Goal: Task Accomplishment & Management: Complete application form

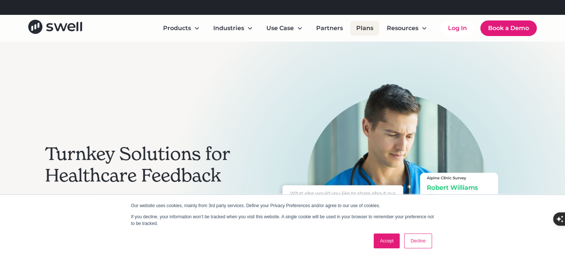
click at [357, 25] on link "Plans" at bounding box center [364, 28] width 29 height 15
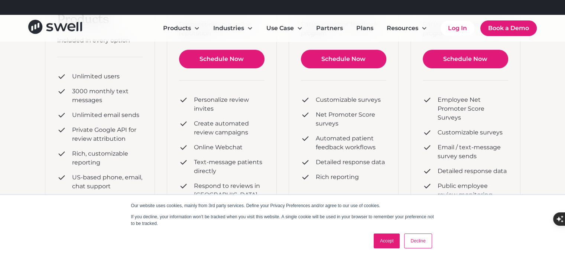
scroll to position [173, 0]
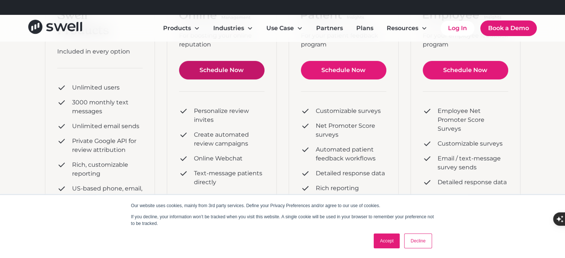
click at [244, 71] on link "Schedule Now" at bounding box center [221, 70] width 85 height 19
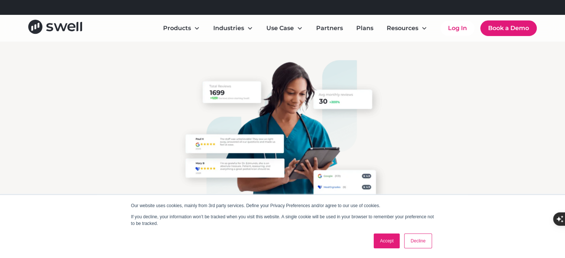
scroll to position [111, 0]
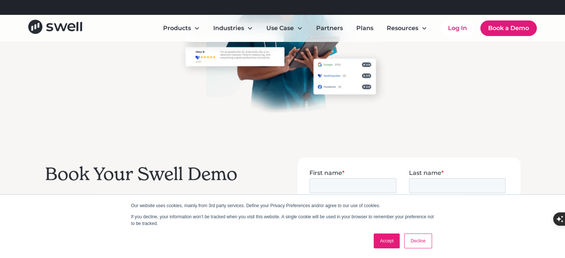
click at [377, 237] on link "Accept" at bounding box center [387, 241] width 26 height 15
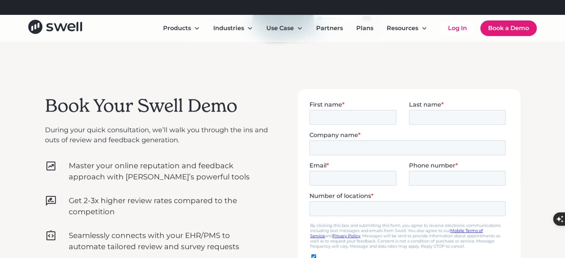
scroll to position [198, 0]
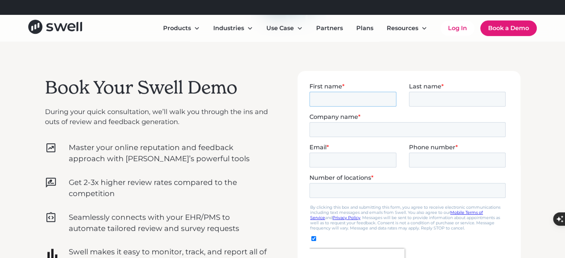
click at [336, 96] on input "First name *" at bounding box center [352, 98] width 87 height 15
type input "Benjamin"
type input "Kamel"
type input "Garey Orthopedic Medical Group"
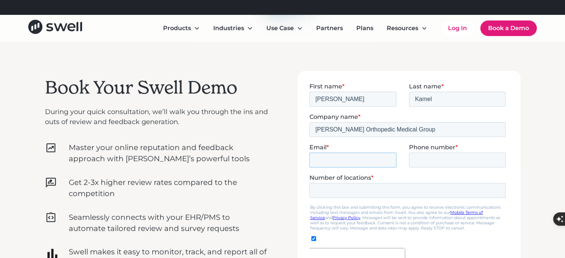
type input "bkamel10@gmail.com"
type input "16266886478"
click at [360, 191] on input "Number of locations *" at bounding box center [407, 190] width 196 height 15
type input "1"
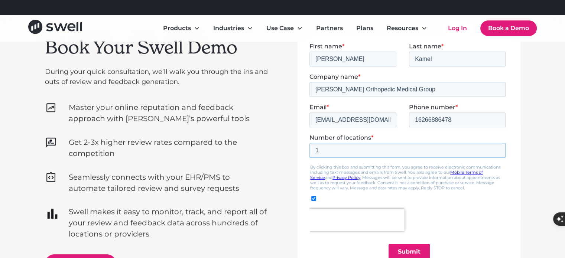
scroll to position [272, 0]
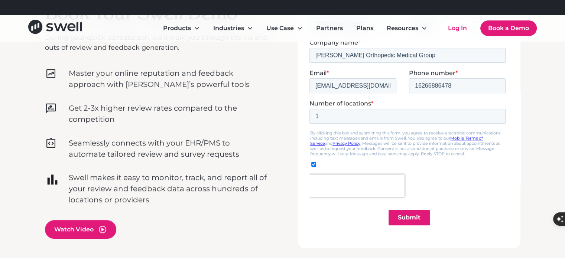
click at [397, 212] on input "Submit" at bounding box center [408, 217] width 41 height 16
